Goal: Information Seeking & Learning: Learn about a topic

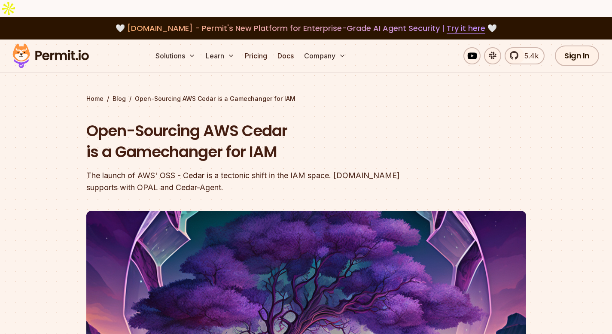
click at [151, 125] on h1 "Open-Sourcing AWS Cedar is a Gamechanger for IAM" at bounding box center [251, 141] width 330 height 43
click at [260, 47] on link "Pricing" at bounding box center [255, 55] width 29 height 17
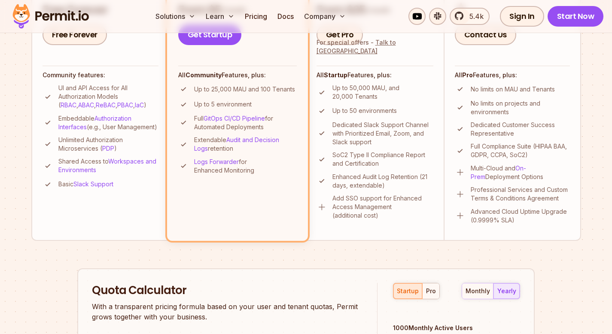
scroll to position [333, 0]
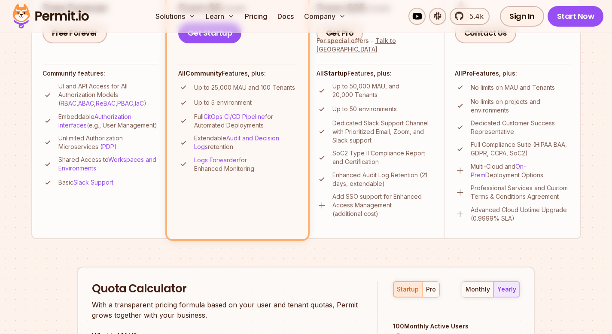
click at [393, 333] on span at bounding box center [398, 338] width 10 height 10
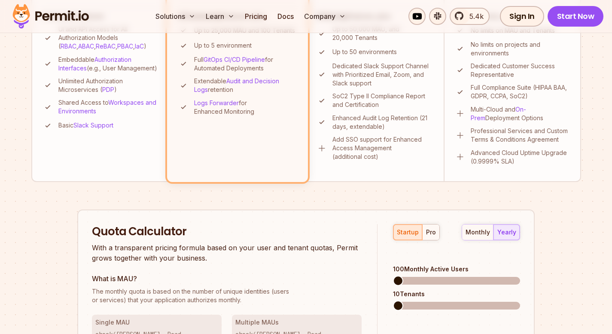
scroll to position [491, 0]
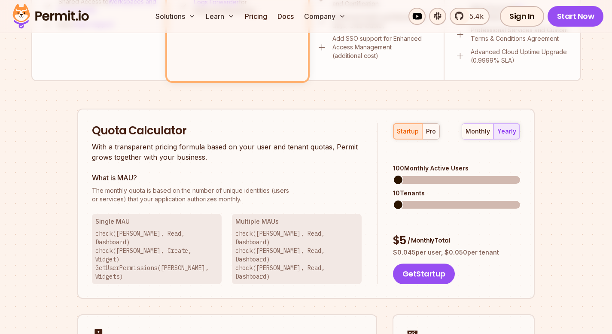
click at [393, 200] on span at bounding box center [398, 205] width 10 height 10
click at [394, 175] on span at bounding box center [399, 180] width 10 height 10
click at [307, 217] on h3 "Multiple MAUs" at bounding box center [296, 221] width 123 height 9
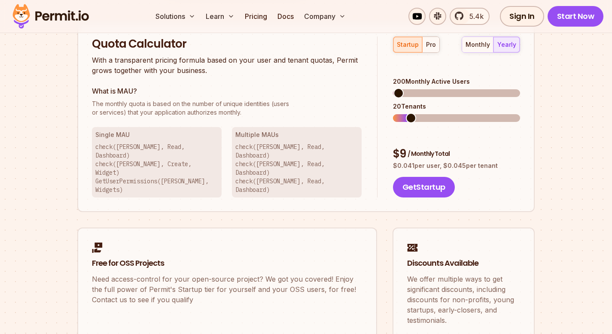
scroll to position [424, 0]
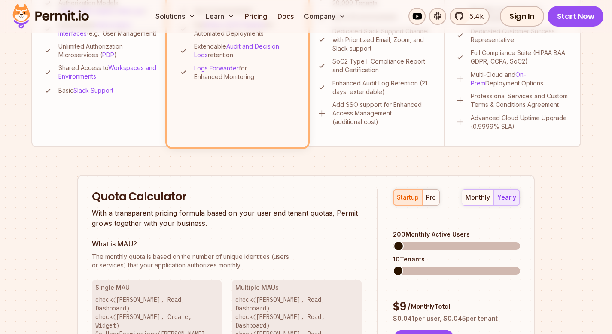
click at [393, 267] on span at bounding box center [393, 271] width 0 height 8
click at [393, 266] on span at bounding box center [398, 271] width 10 height 10
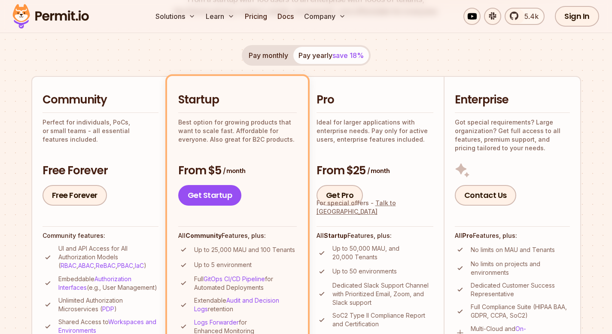
scroll to position [170, 0]
click at [142, 131] on div "Community Perfect for individuals, PoCs, or small teams - all essential feature…" at bounding box center [101, 149] width 116 height 113
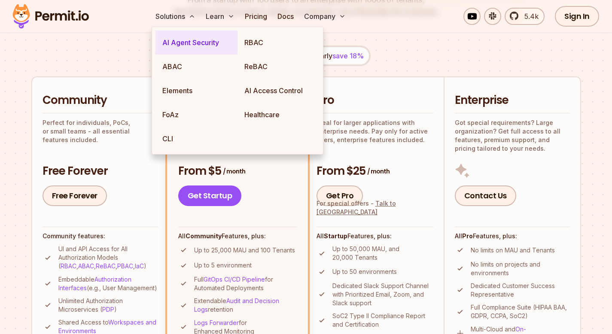
click at [184, 43] on link "AI Agent Security" at bounding box center [197, 43] width 82 height 24
